Goal: Navigation & Orientation: Find specific page/section

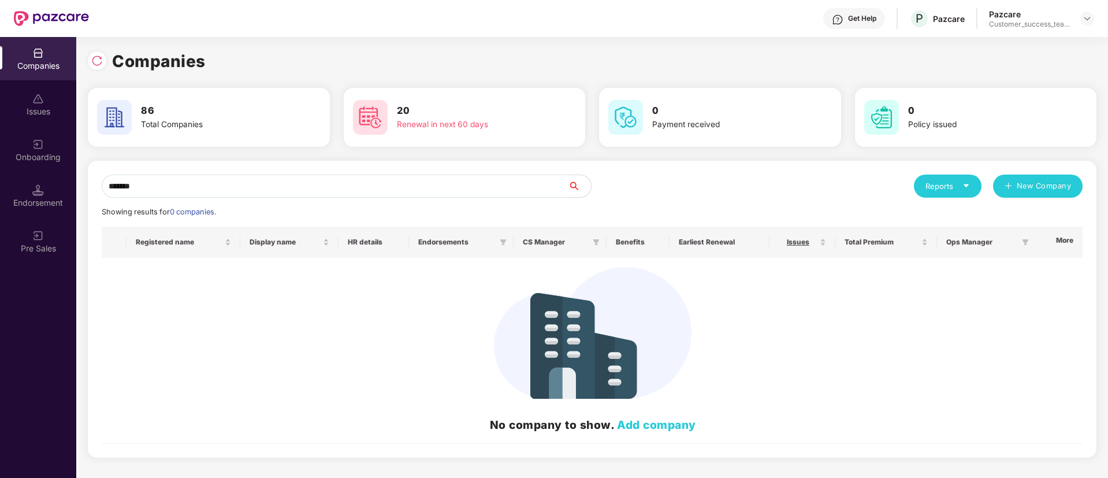
drag, startPoint x: 0, startPoint y: 0, endPoint x: 0, endPoint y: 284, distance: 284.2
click at [0, 284] on div "Companies Issues Onboarding Endorsement Pre Sales Companies 86 Total Companies …" at bounding box center [554, 257] width 1108 height 441
click at [139, 191] on input "*******" at bounding box center [335, 185] width 466 height 23
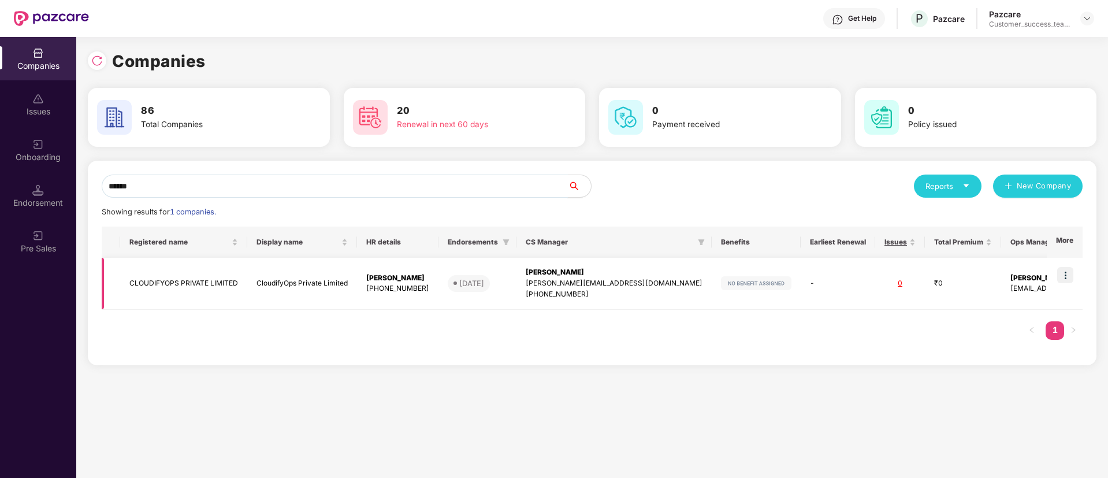
type input "******"
click at [1070, 277] on img at bounding box center [1065, 275] width 16 height 16
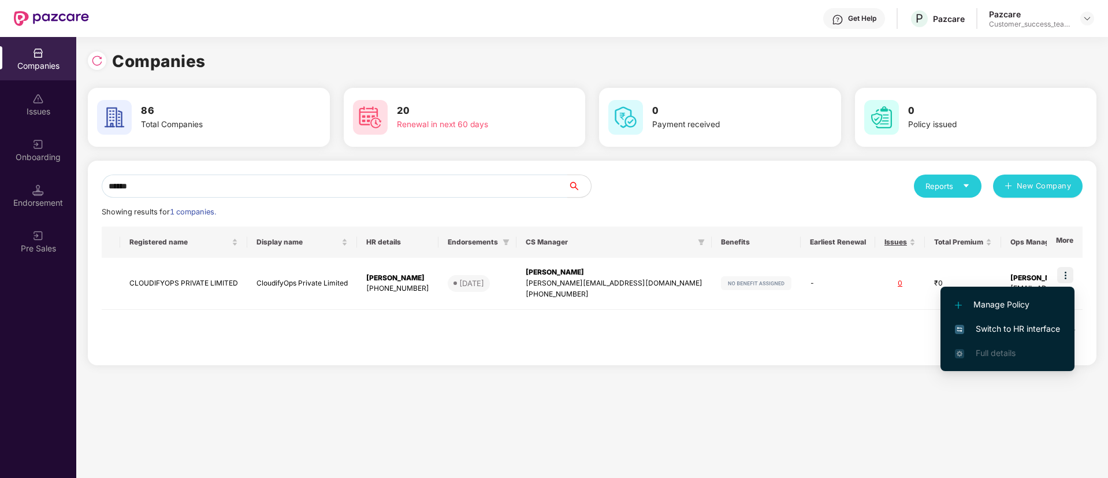
click at [1008, 328] on span "Switch to HR interface" at bounding box center [1007, 328] width 105 height 13
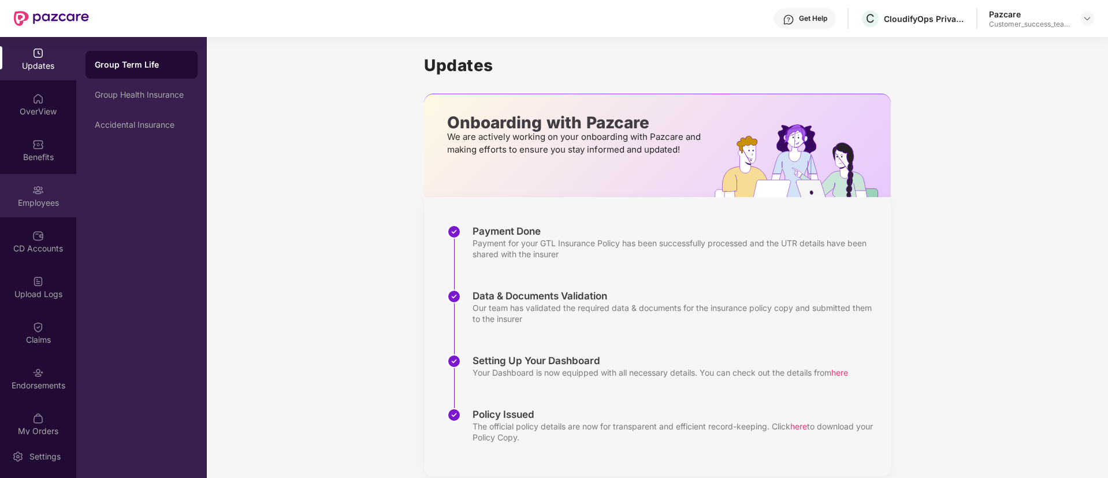
click at [47, 205] on div "Employees" at bounding box center [38, 203] width 76 height 12
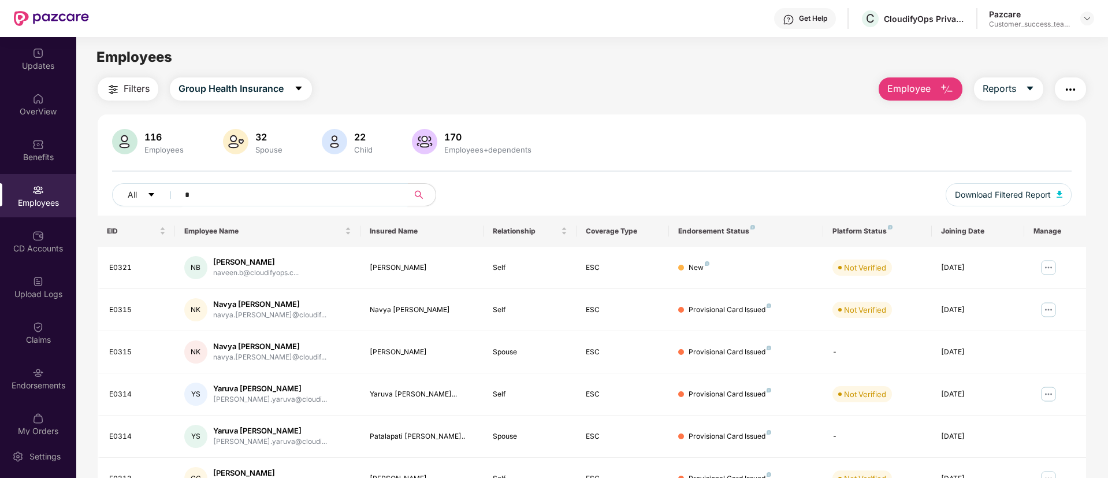
click at [243, 191] on input "*" at bounding box center [288, 194] width 207 height 17
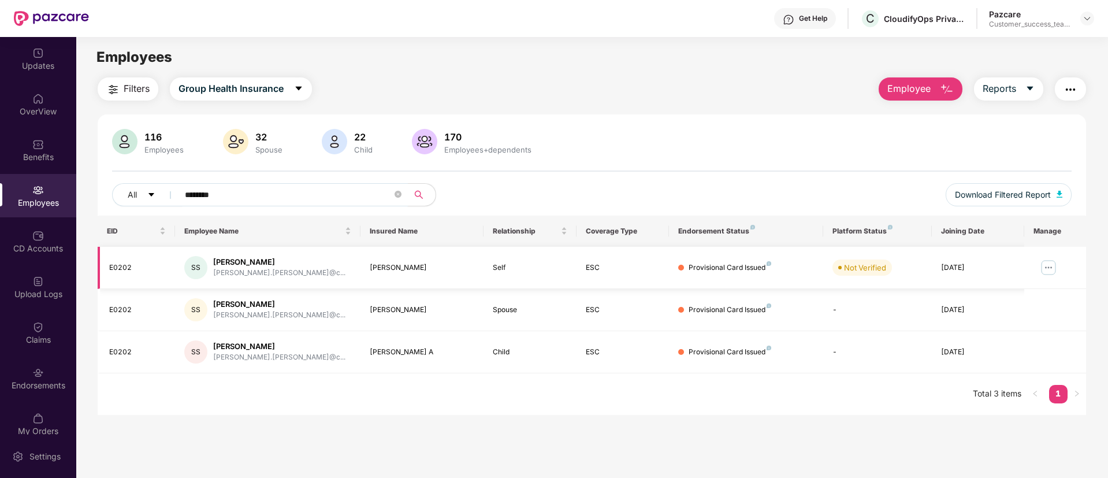
type input "********"
click at [1048, 259] on img at bounding box center [1048, 267] width 18 height 18
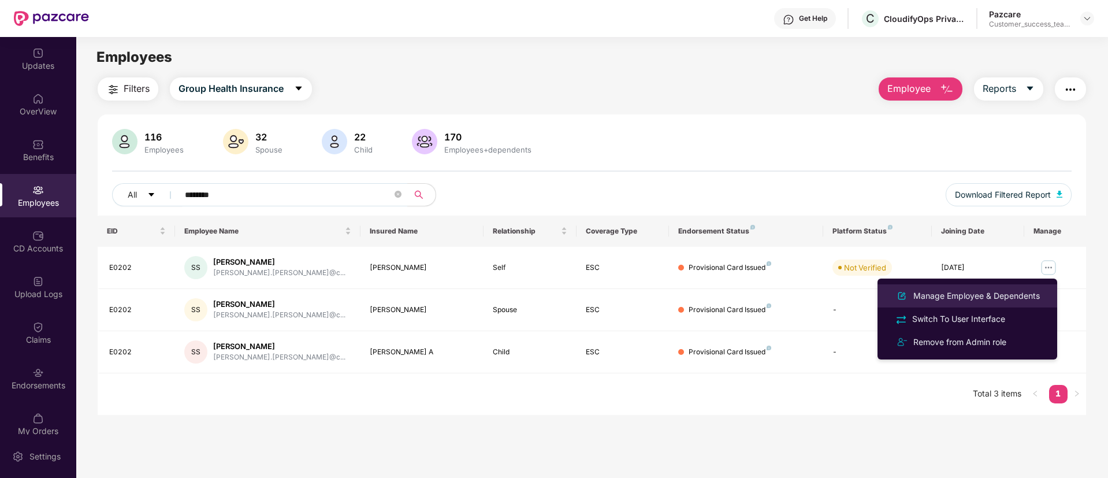
click at [966, 293] on div "Manage Employee & Dependents" at bounding box center [976, 295] width 131 height 13
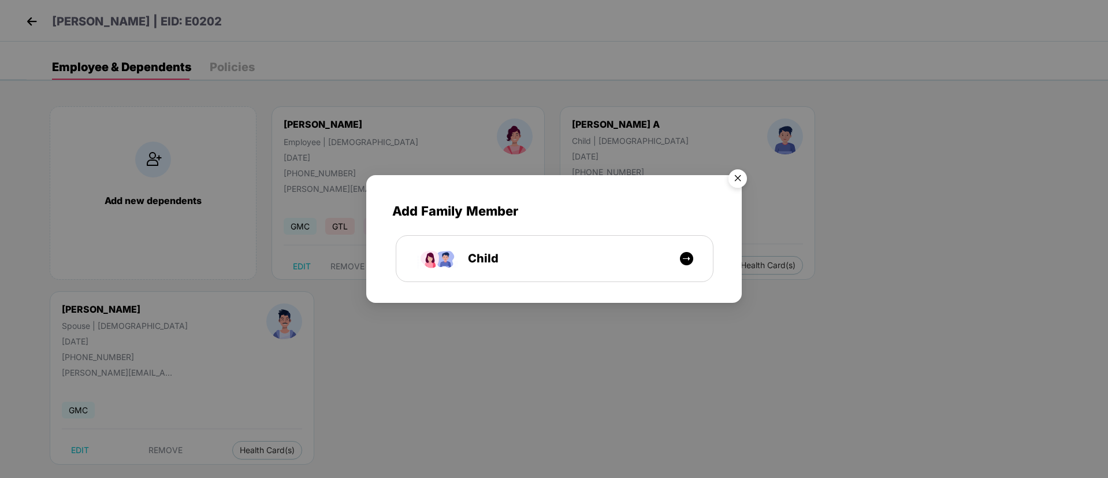
click at [737, 184] on img "Close" at bounding box center [738, 180] width 32 height 32
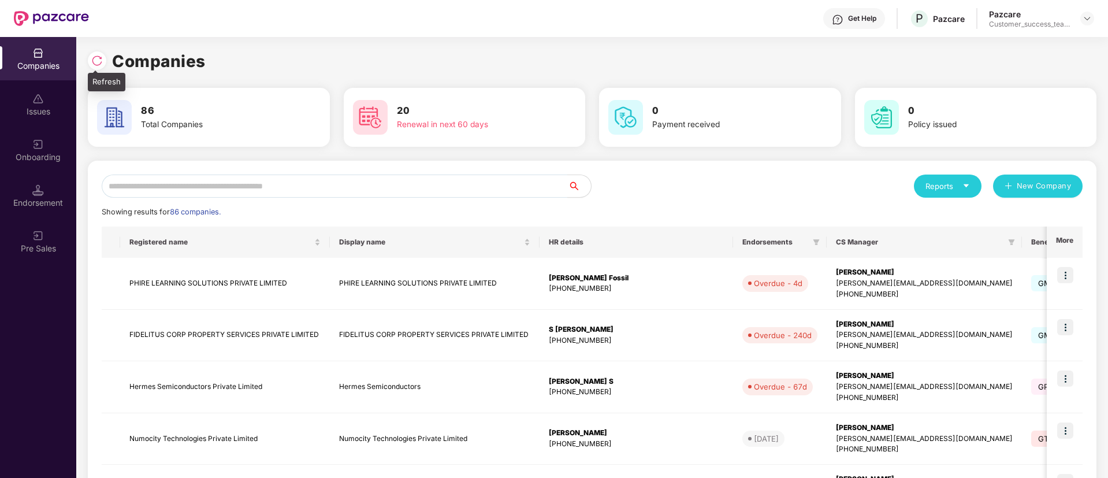
click at [101, 57] on img at bounding box center [97, 61] width 12 height 12
click at [1074, 273] on td at bounding box center [1065, 284] width 36 height 52
click at [1064, 272] on img at bounding box center [1065, 275] width 16 height 16
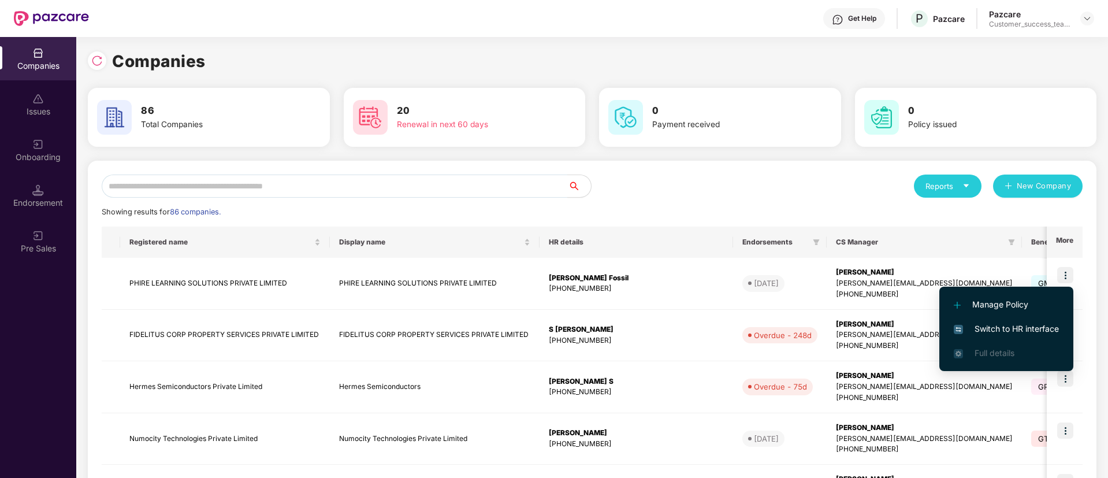
click at [1026, 327] on span "Switch to HR interface" at bounding box center [1006, 328] width 105 height 13
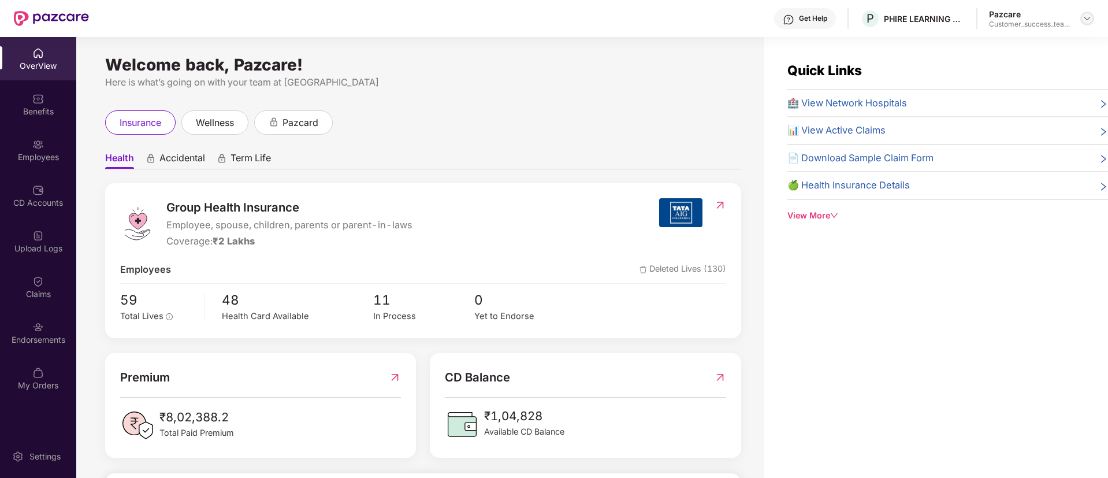
click at [1080, 16] on div at bounding box center [1087, 19] width 14 height 14
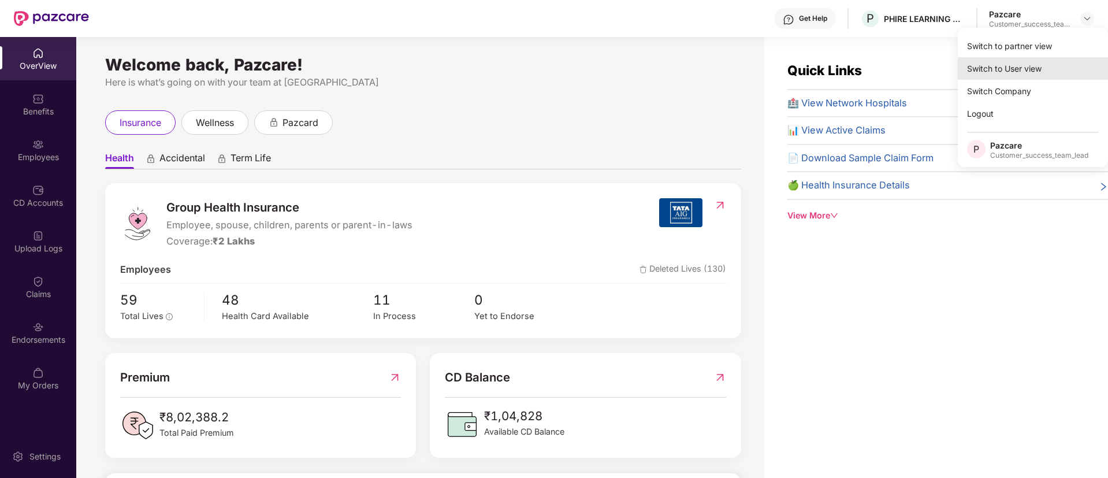
click at [1011, 67] on div "Switch to User view" at bounding box center [1033, 68] width 150 height 23
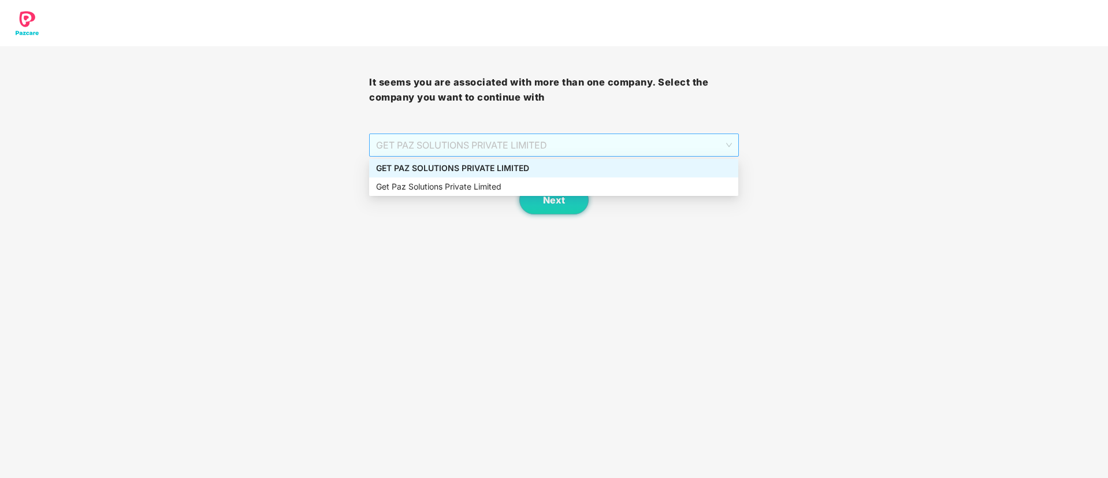
click at [504, 150] on span "GET PAZ SOLUTIONS PRIVATE LIMITED" at bounding box center [553, 145] width 355 height 22
click at [484, 188] on div "Get Paz Solutions Private Limited" at bounding box center [553, 186] width 355 height 13
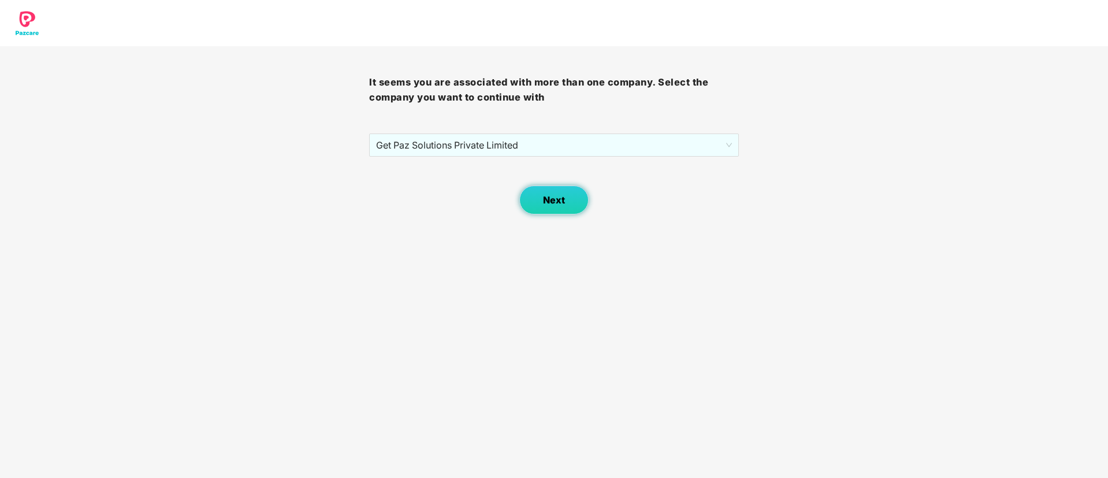
click at [529, 204] on button "Next" at bounding box center [553, 199] width 69 height 29
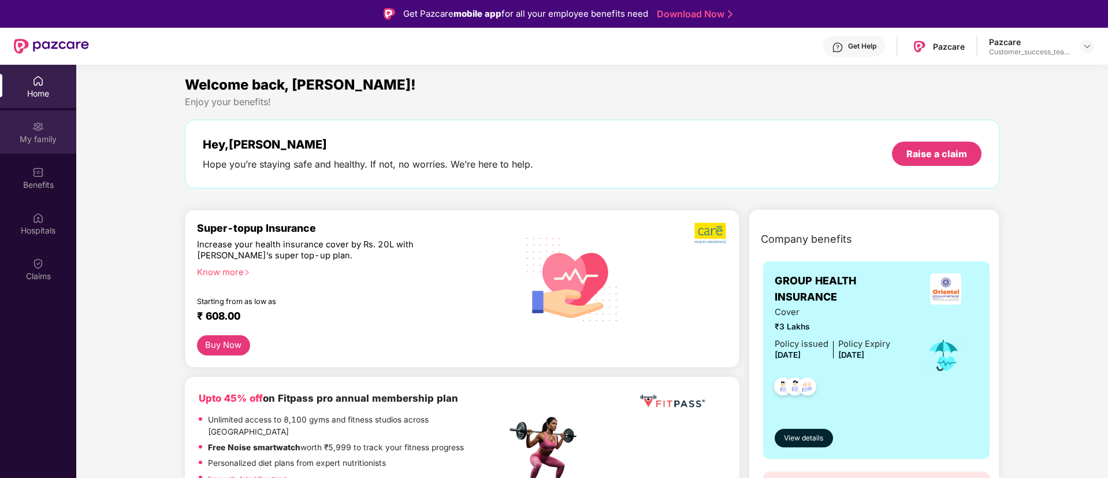
click at [34, 135] on div "My family" at bounding box center [38, 139] width 76 height 12
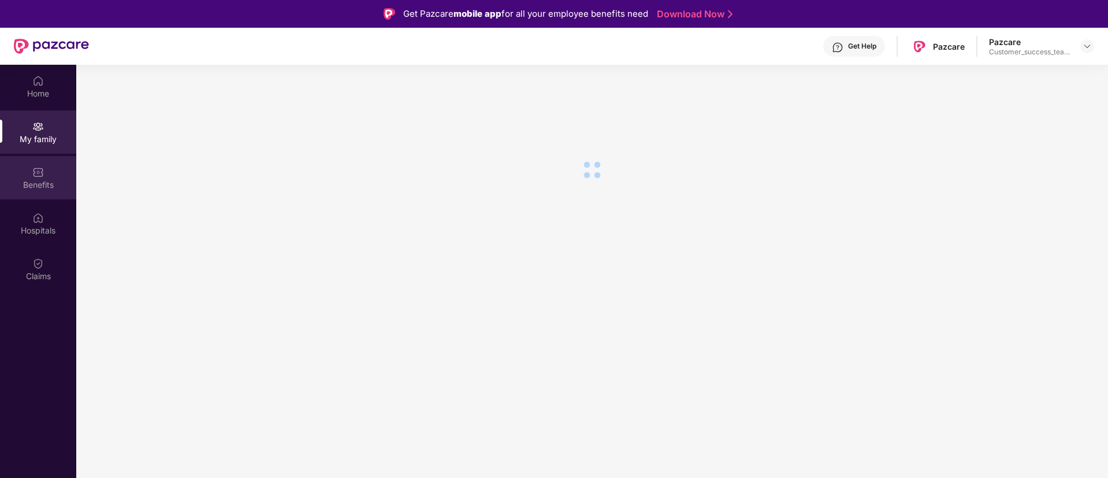
click at [36, 189] on div "Benefits" at bounding box center [38, 185] width 76 height 12
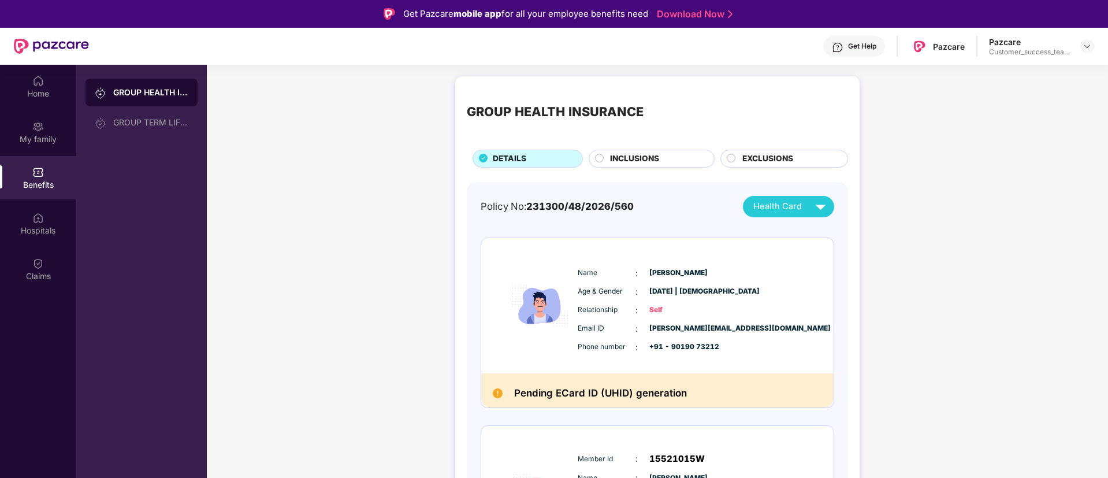
click at [623, 158] on span "INCLUSIONS" at bounding box center [634, 159] width 49 height 13
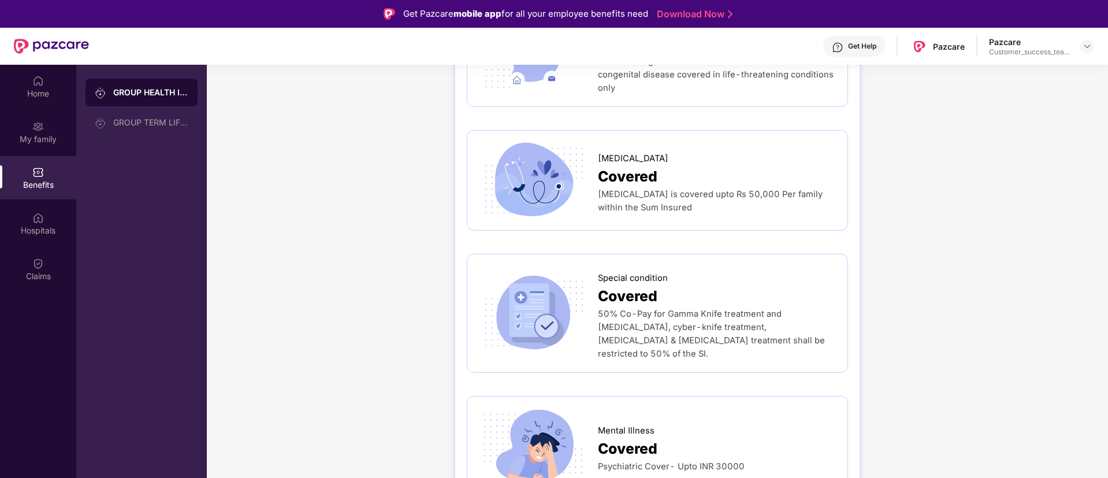
scroll to position [20, 0]
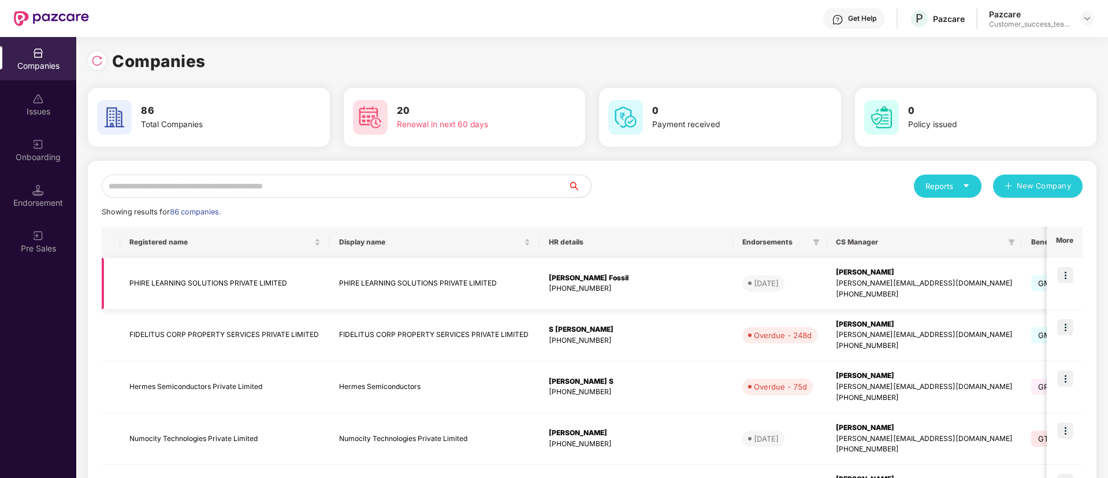
click at [1065, 278] on img at bounding box center [1065, 275] width 16 height 16
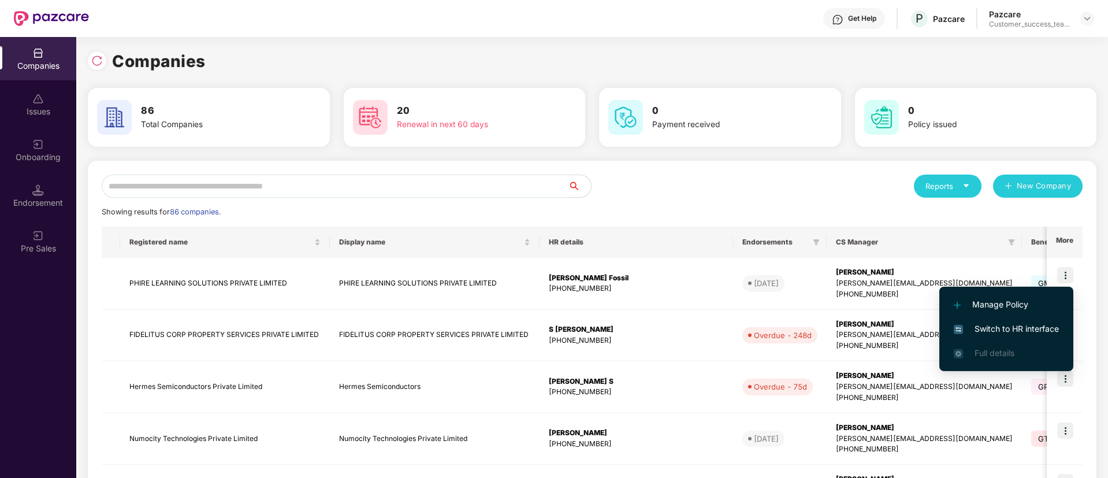
click at [1005, 331] on span "Switch to HR interface" at bounding box center [1006, 328] width 105 height 13
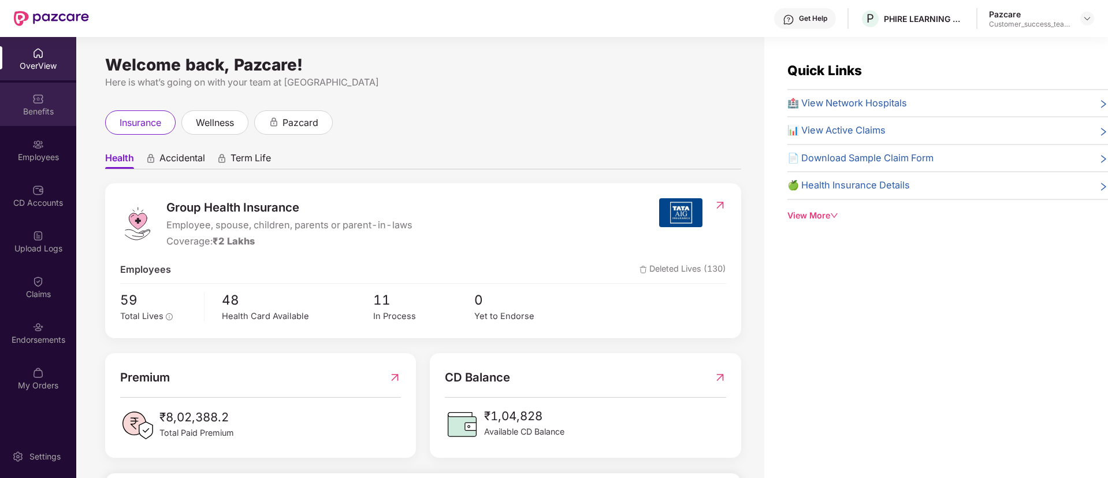
click at [36, 90] on div "Benefits" at bounding box center [38, 104] width 76 height 43
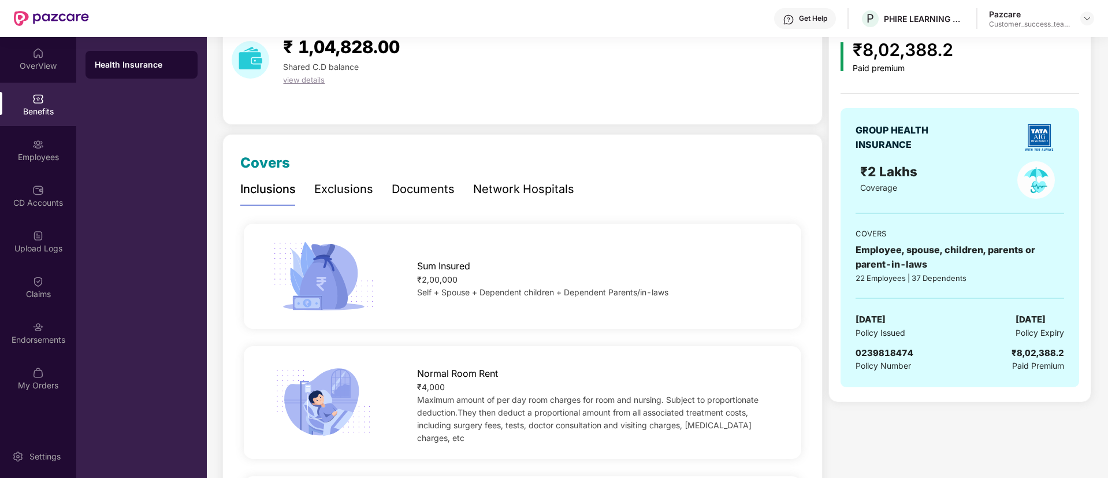
scroll to position [54, 0]
